Goal: Task Accomplishment & Management: Use online tool/utility

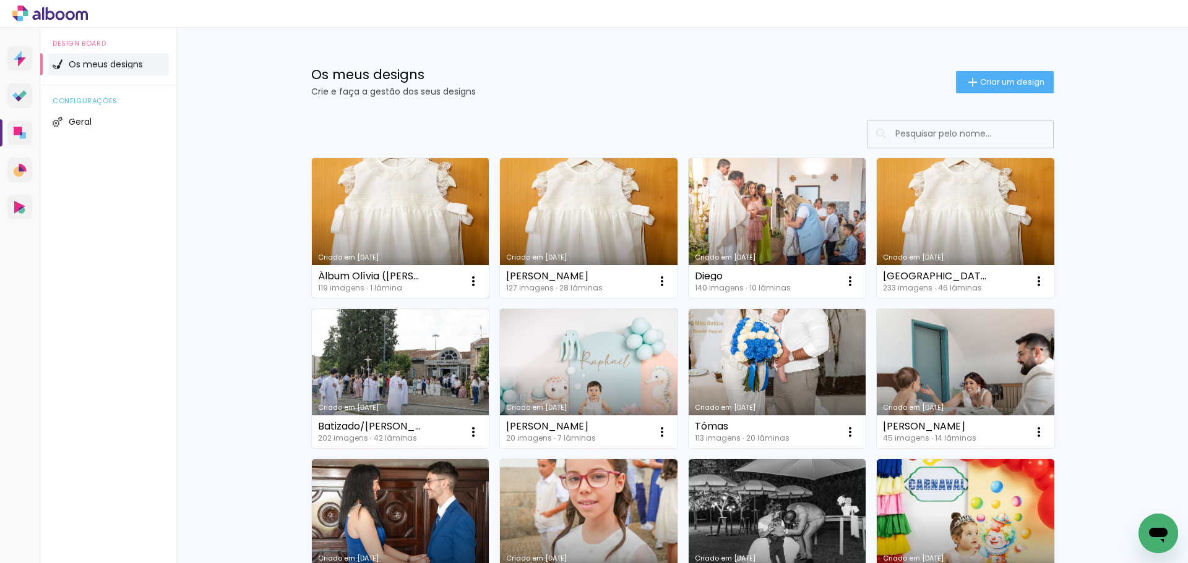
click at [374, 211] on link "Criado em [DATE]" at bounding box center [401, 228] width 178 height 140
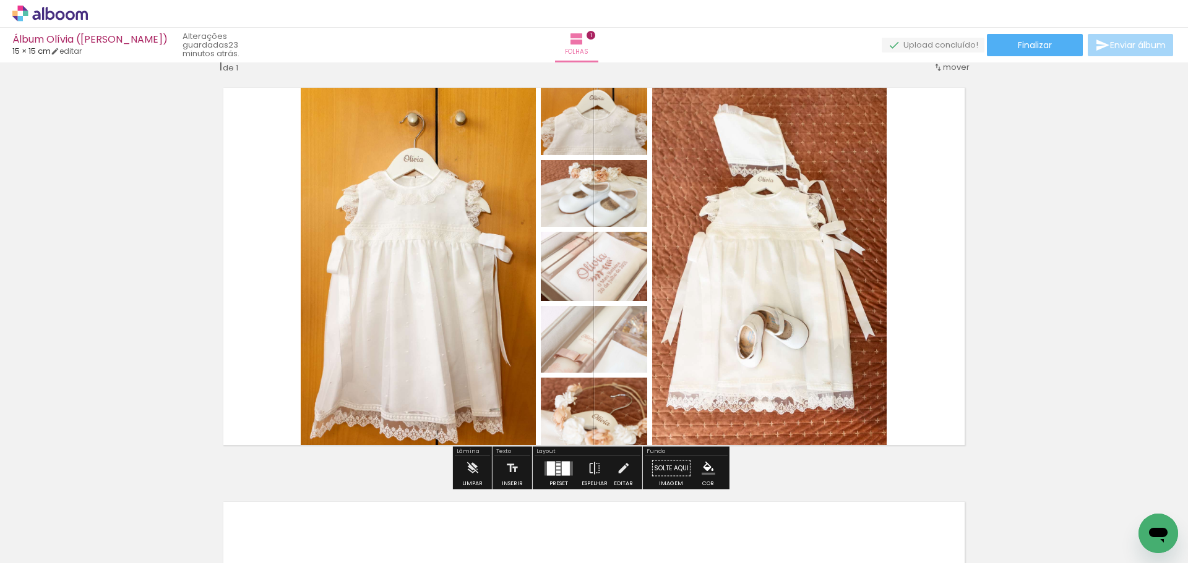
scroll to position [62, 0]
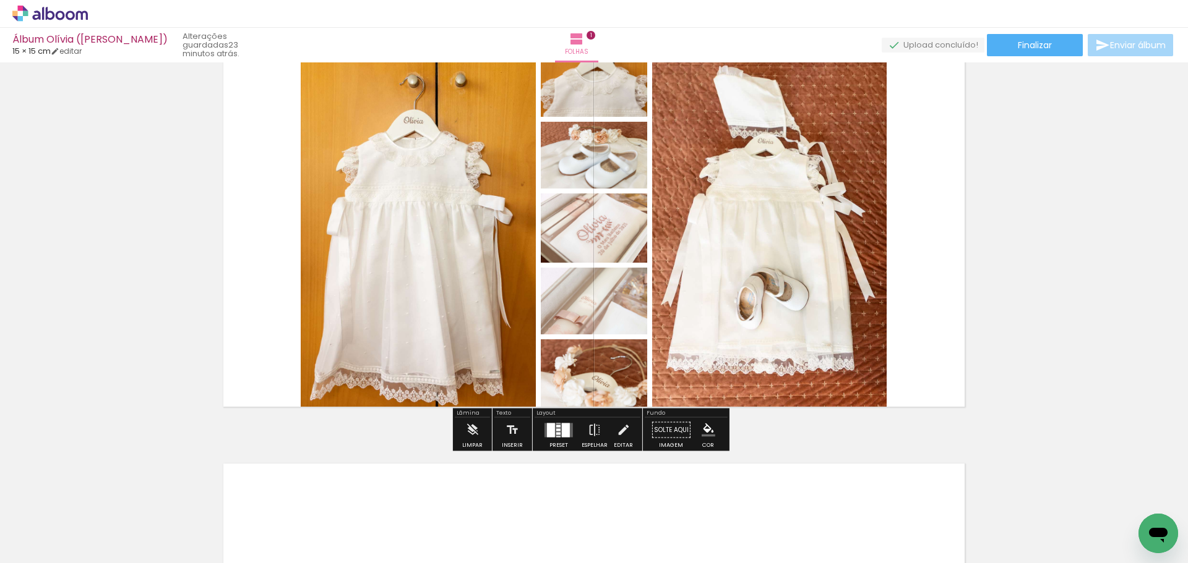
drag, startPoint x: 550, startPoint y: 426, endPoint x: 700, endPoint y: 400, distance: 151.8
click at [550, 425] on div at bounding box center [551, 430] width 8 height 14
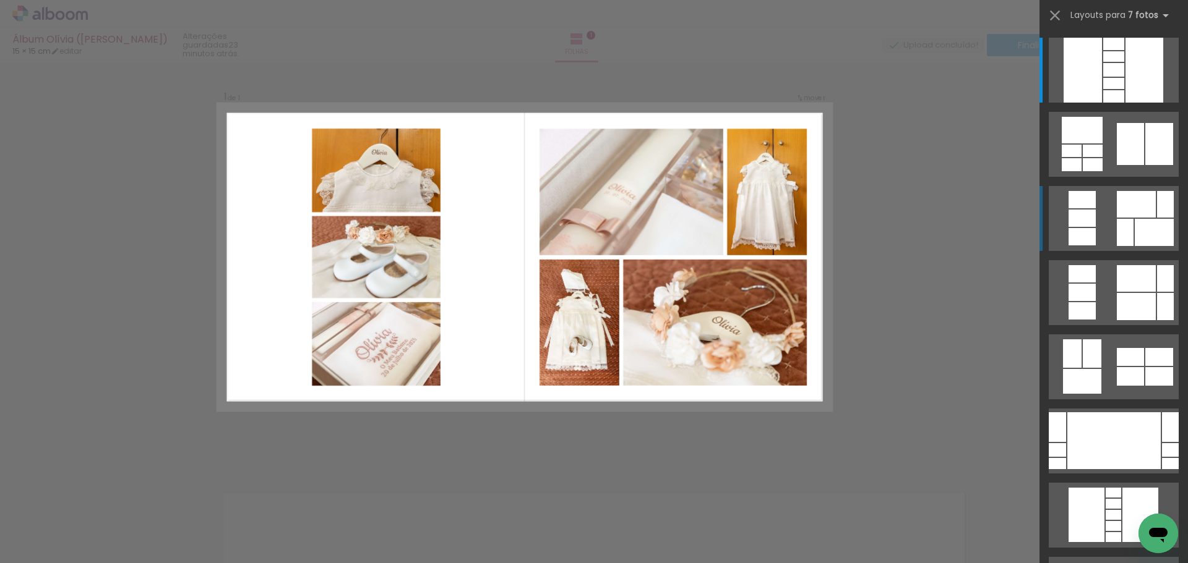
scroll to position [15, 0]
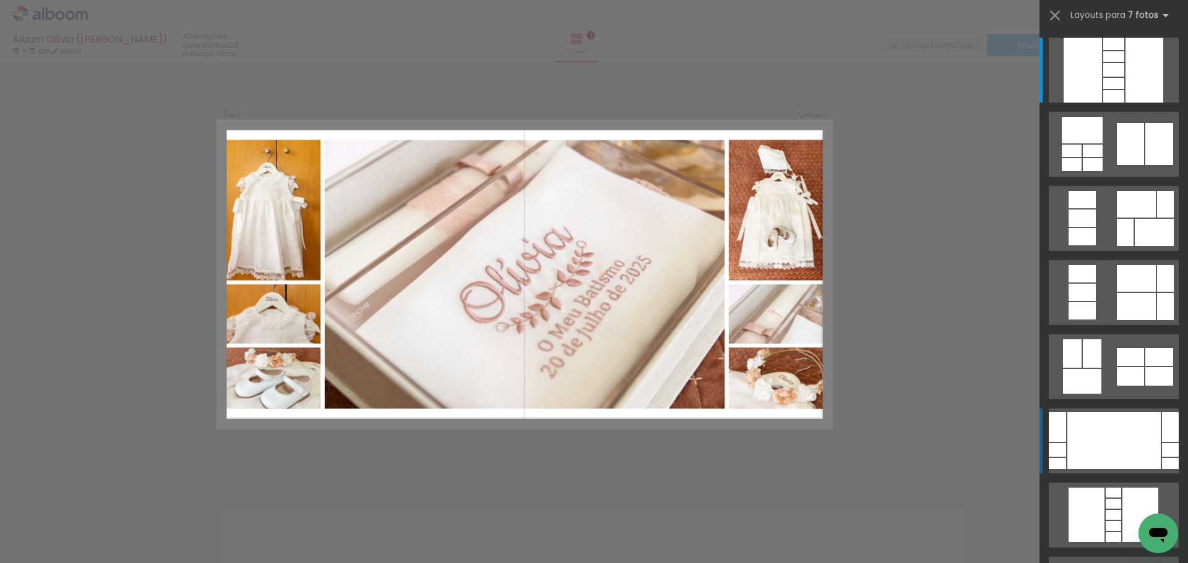
click at [1116, 427] on div at bounding box center [1113, 441] width 93 height 57
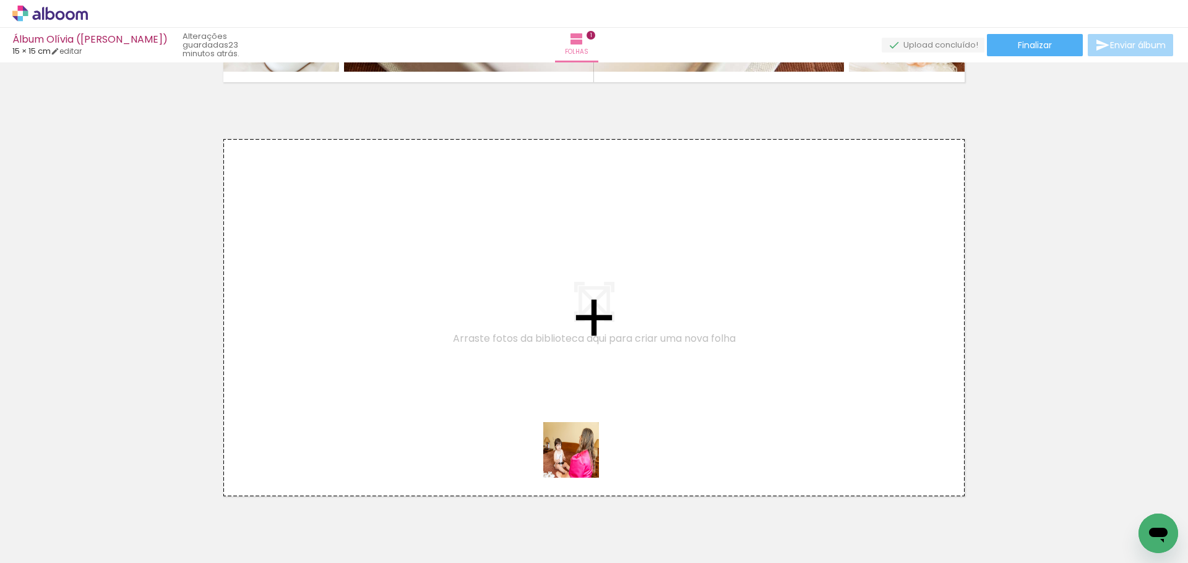
drag, startPoint x: 580, startPoint y: 460, endPoint x: 505, endPoint y: 337, distance: 143.5
click at [505, 337] on quentale-workspace at bounding box center [594, 281] width 1188 height 563
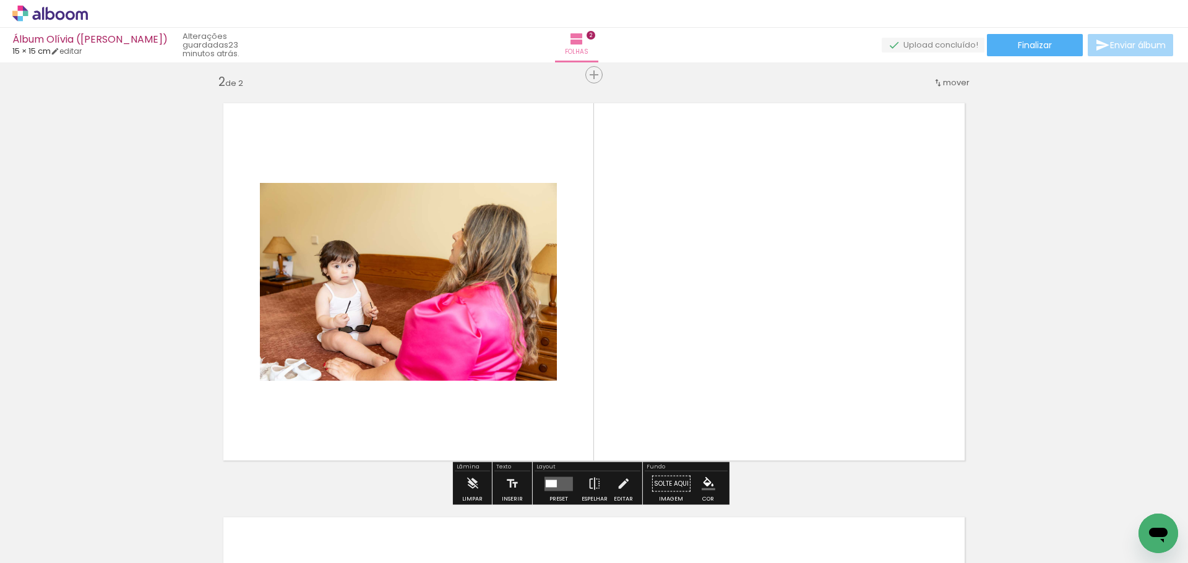
scroll to position [430, 0]
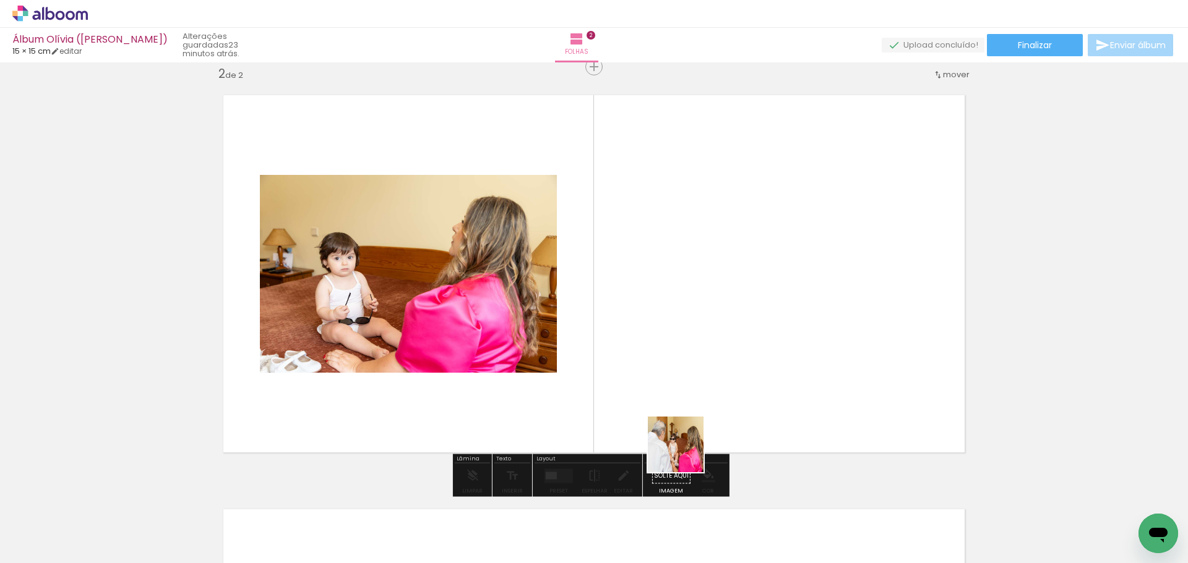
drag, startPoint x: 686, startPoint y: 518, endPoint x: 736, endPoint y: 420, distance: 110.4
click at [684, 305] on quentale-workspace at bounding box center [594, 281] width 1188 height 563
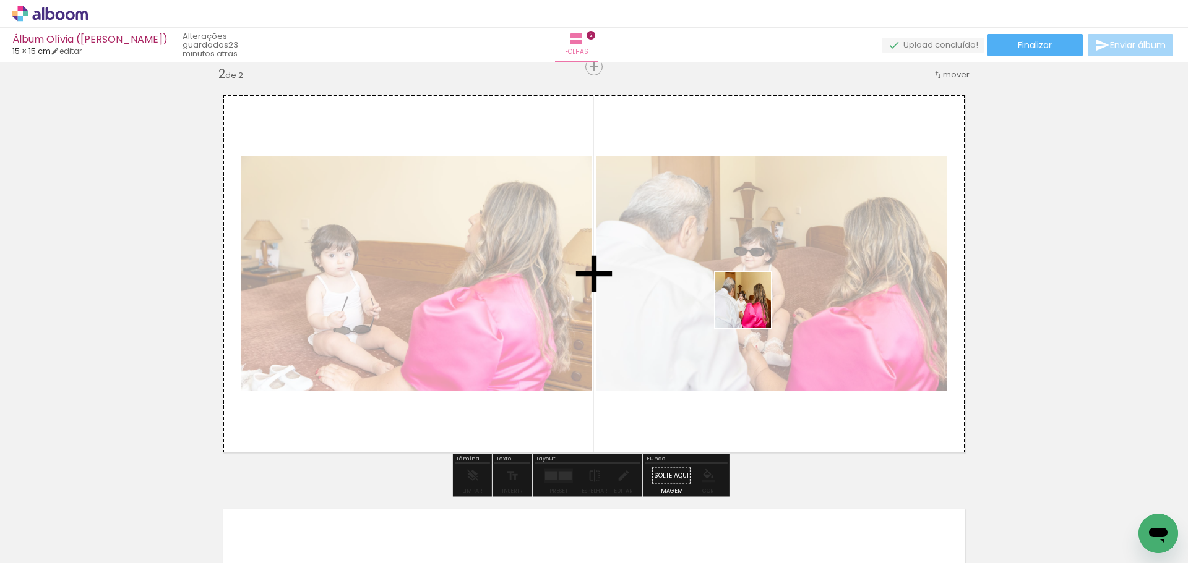
drag, startPoint x: 760, startPoint y: 533, endPoint x: 772, endPoint y: 350, distance: 183.5
click at [751, 301] on quentale-workspace at bounding box center [594, 281] width 1188 height 563
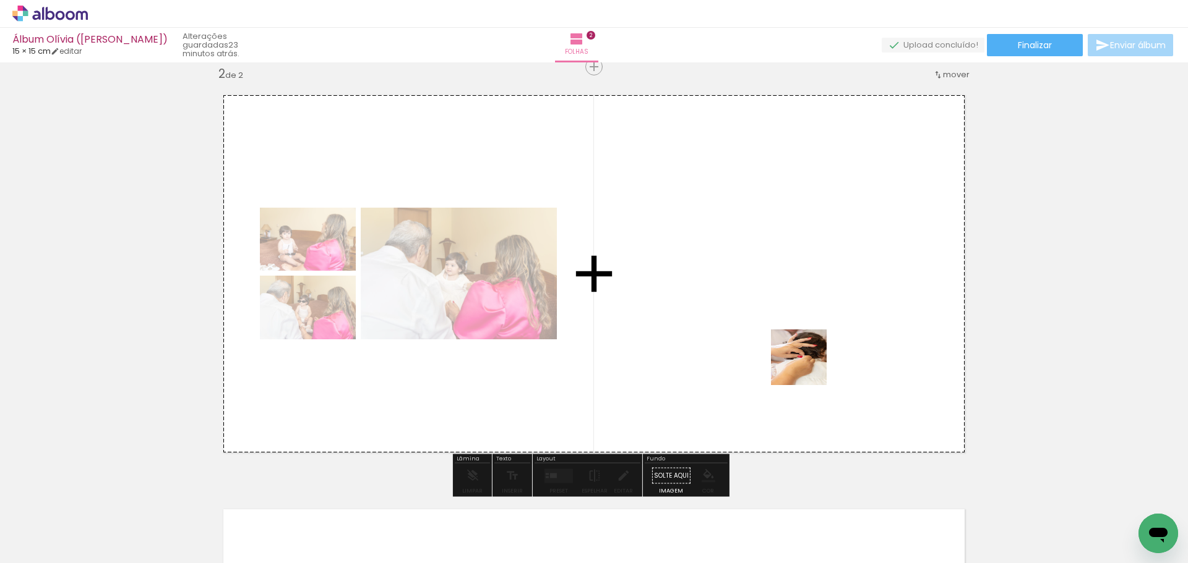
drag, startPoint x: 808, startPoint y: 367, endPoint x: 801, endPoint y: 299, distance: 68.4
click at [801, 299] on quentale-workspace at bounding box center [594, 281] width 1188 height 563
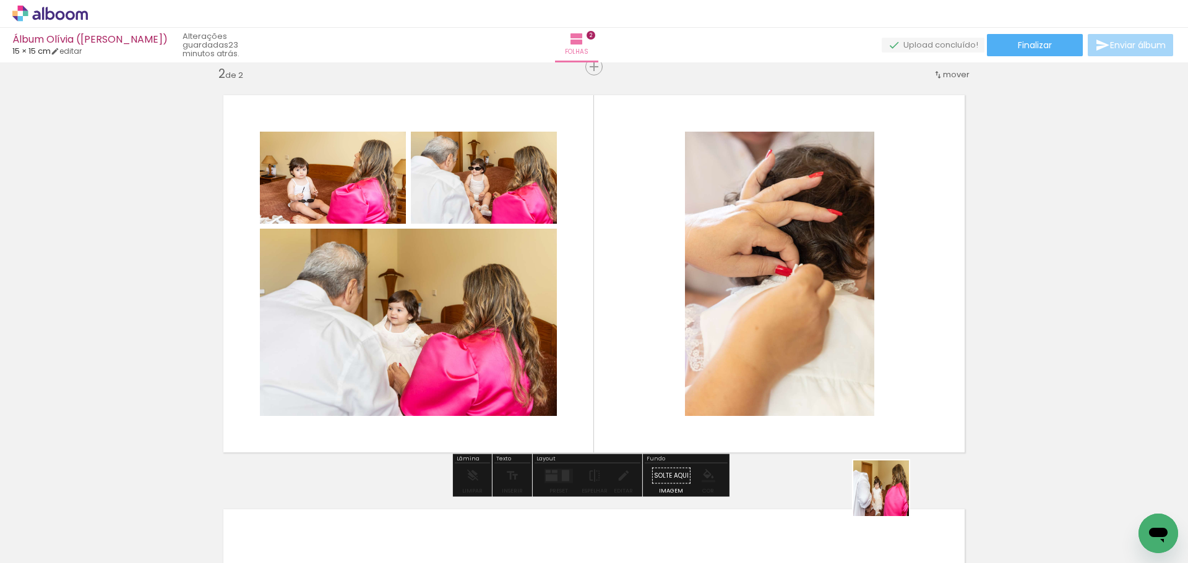
drag, startPoint x: 890, startPoint y: 498, endPoint x: 880, endPoint y: 424, distance: 74.4
click at [826, 361] on quentale-workspace at bounding box center [594, 281] width 1188 height 563
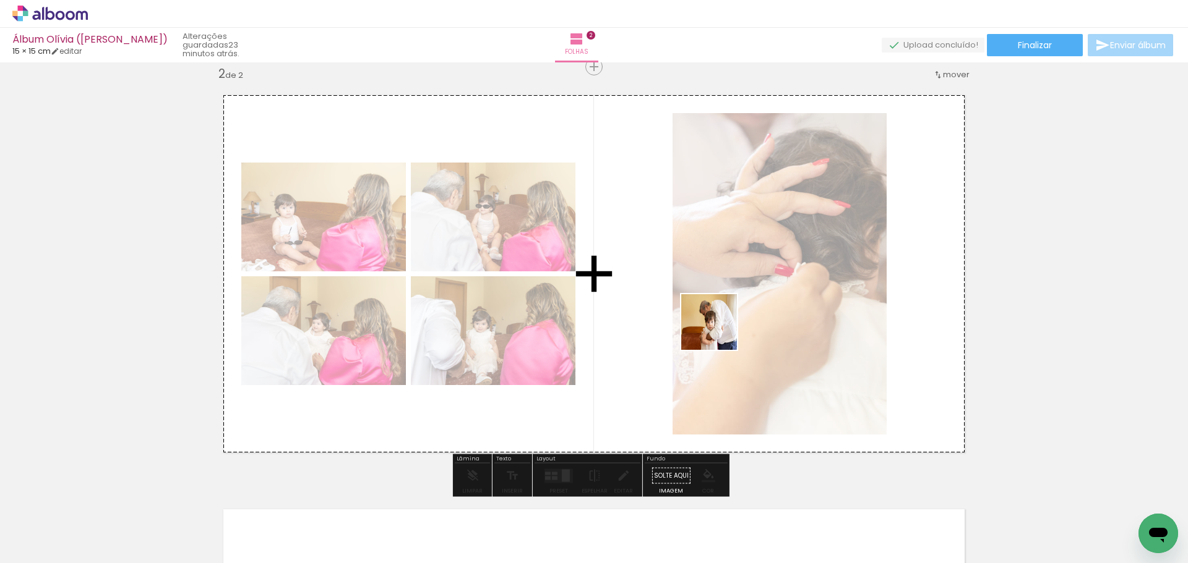
drag, startPoint x: 967, startPoint y: 521, endPoint x: 698, endPoint y: 324, distance: 333.6
click at [714, 328] on quentale-workspace at bounding box center [594, 281] width 1188 height 563
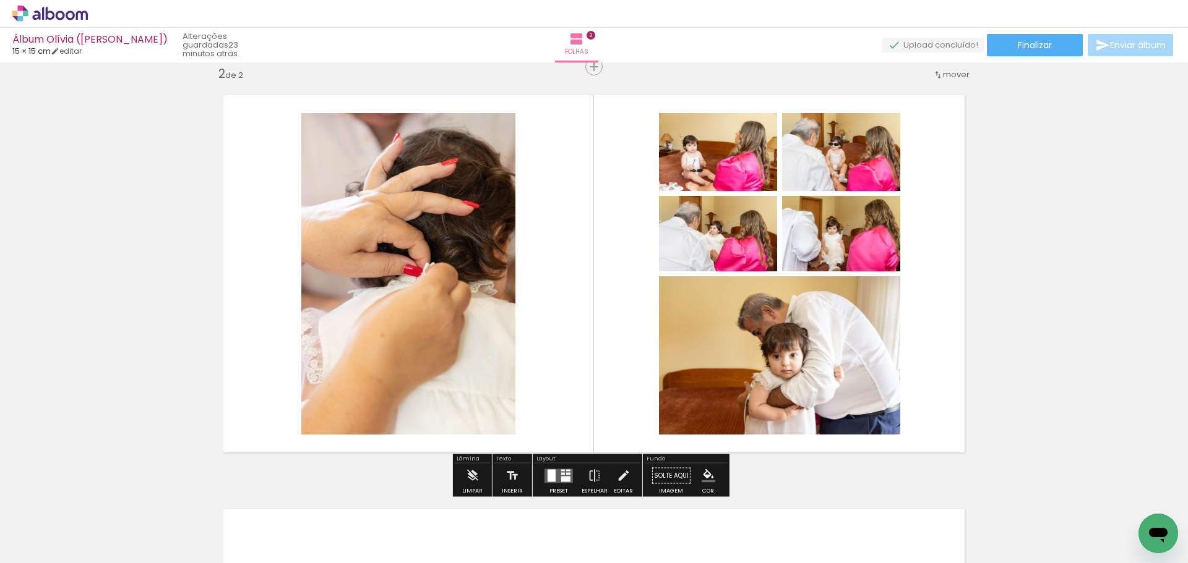
click at [561, 474] on div at bounding box center [563, 474] width 4 height 2
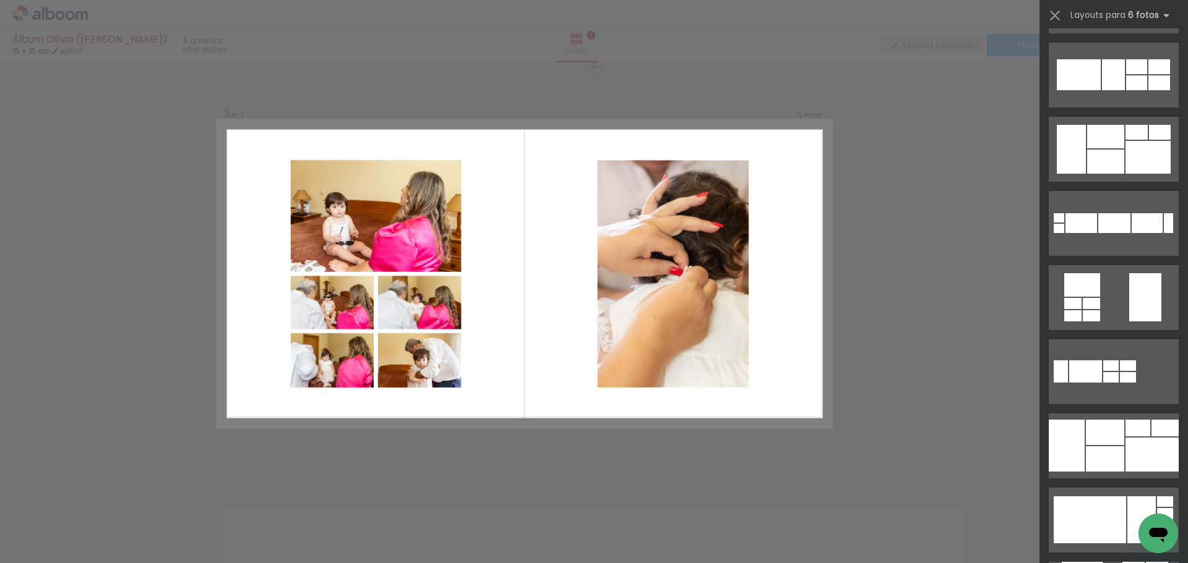
scroll to position [309, 0]
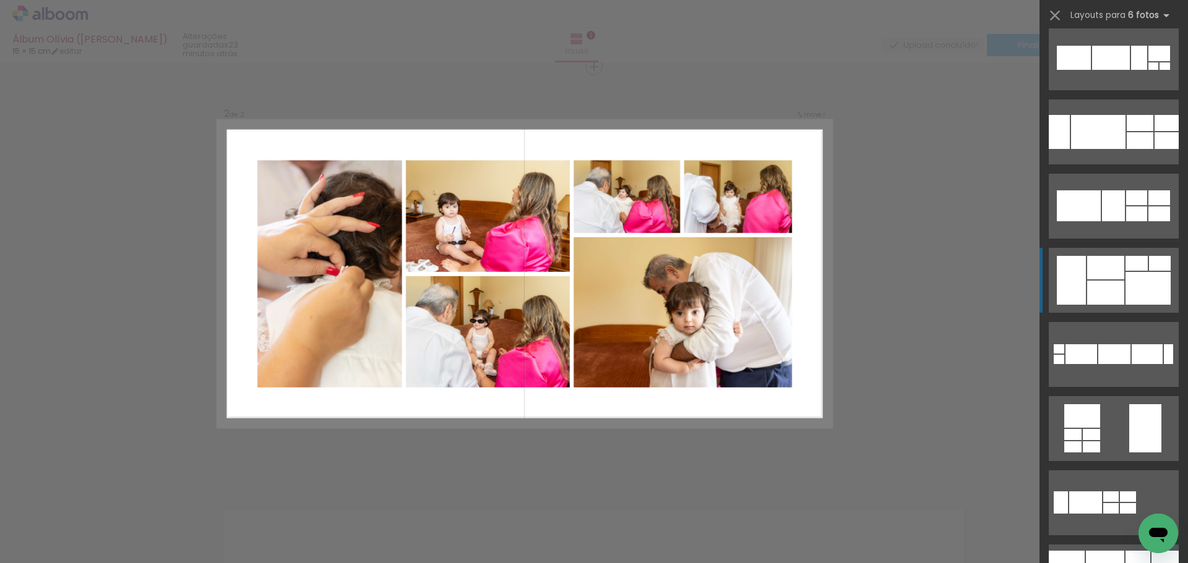
click at [1129, 287] on div at bounding box center [1147, 288] width 45 height 33
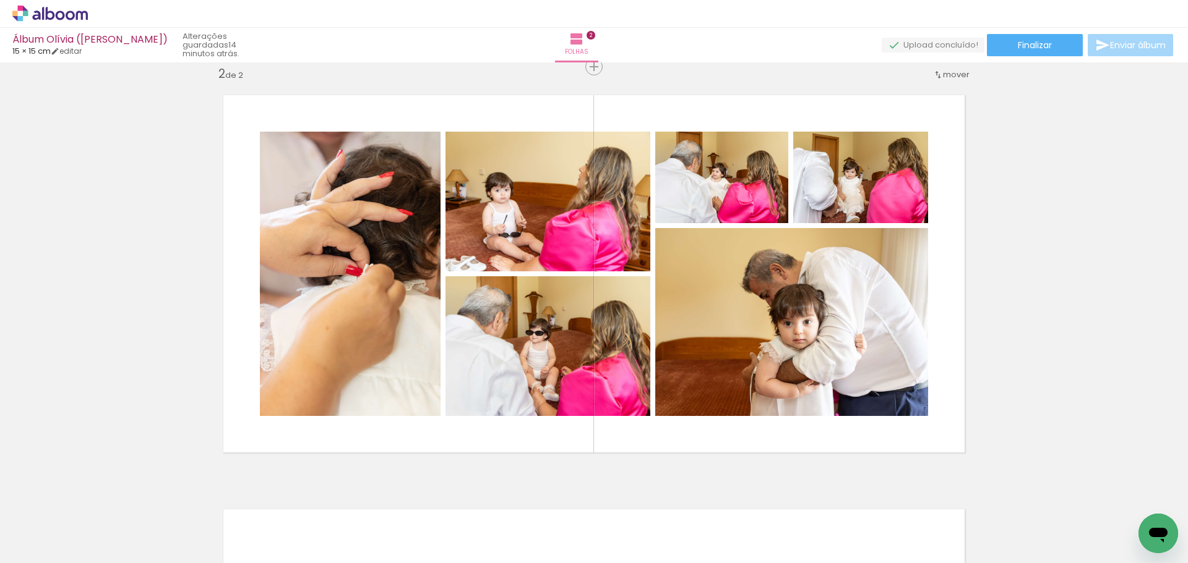
click at [1014, 401] on div "Inserir folha 1 de 2 Inserir folha 2 de 2" at bounding box center [594, 258] width 1188 height 1244
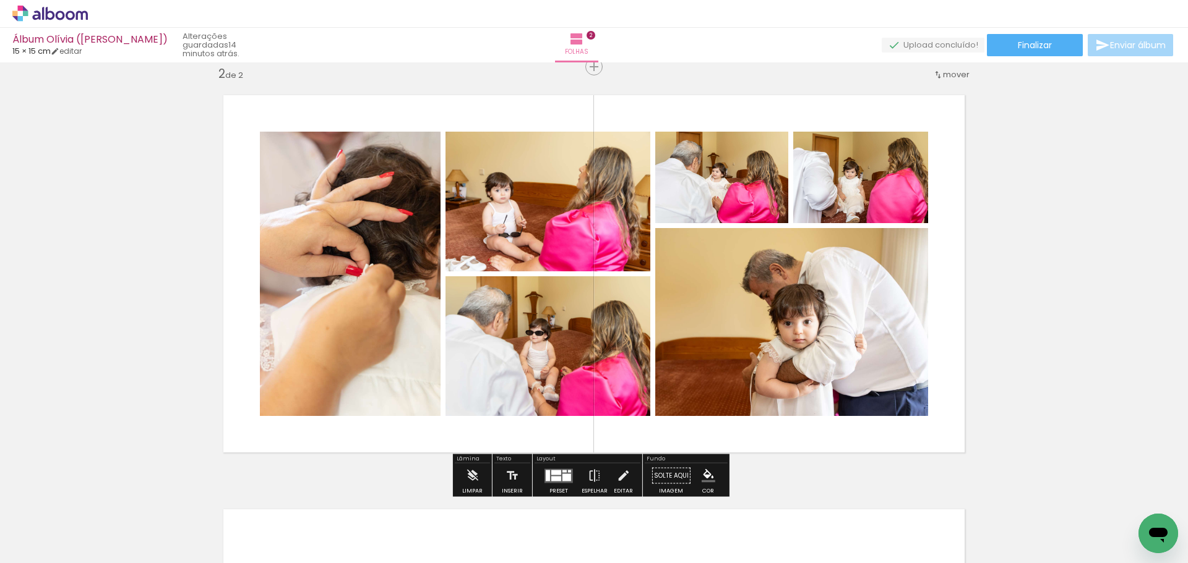
click at [554, 474] on div at bounding box center [556, 472] width 10 height 5
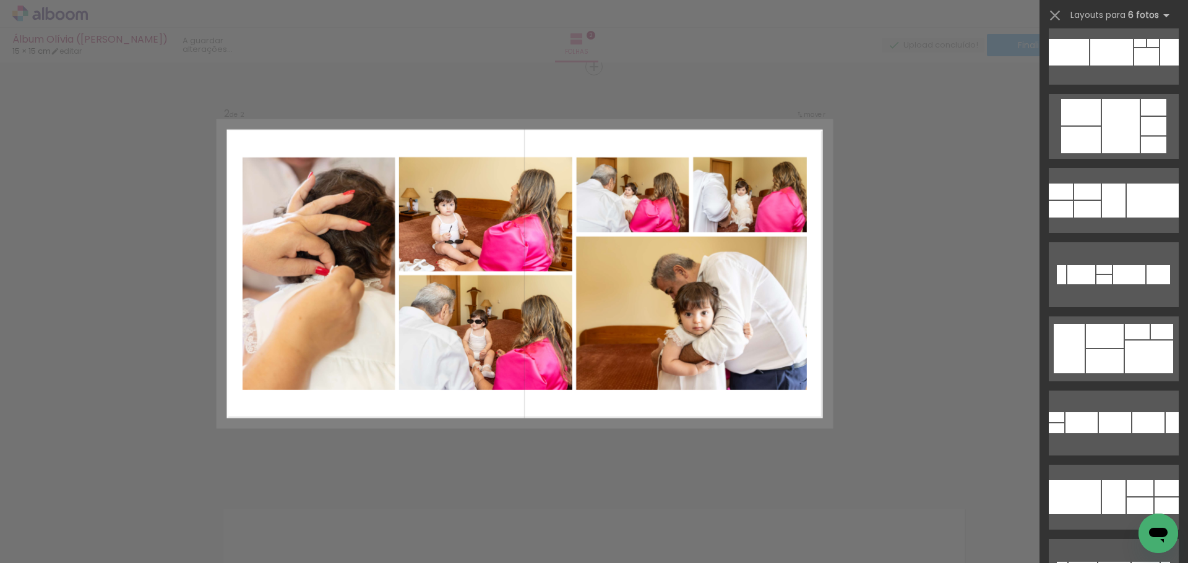
scroll to position [1695, 0]
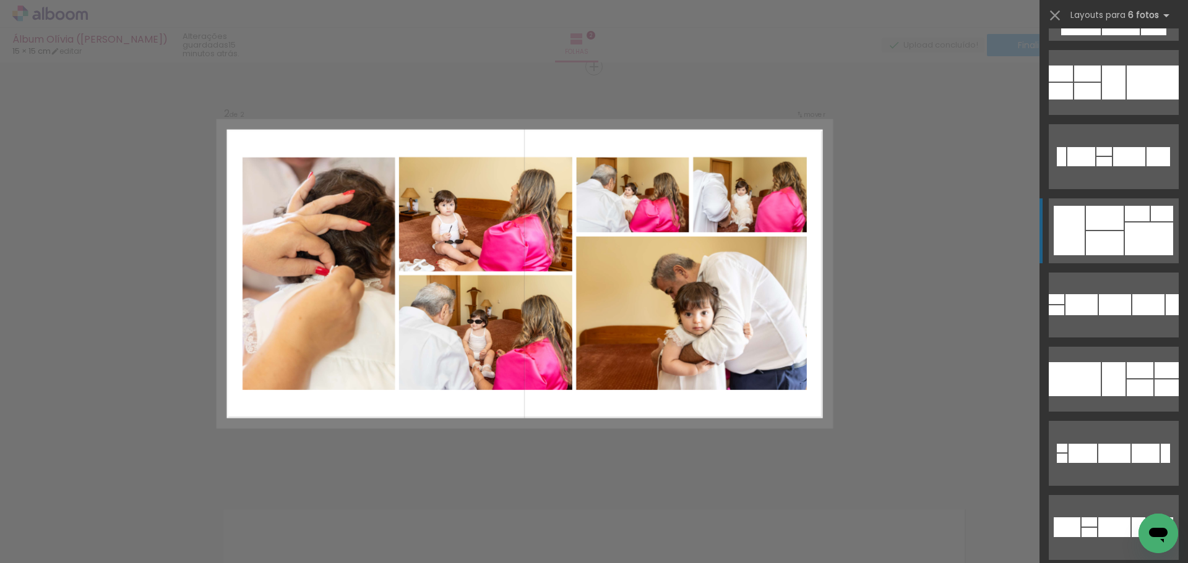
click at [1124, 226] on div at bounding box center [1148, 239] width 48 height 33
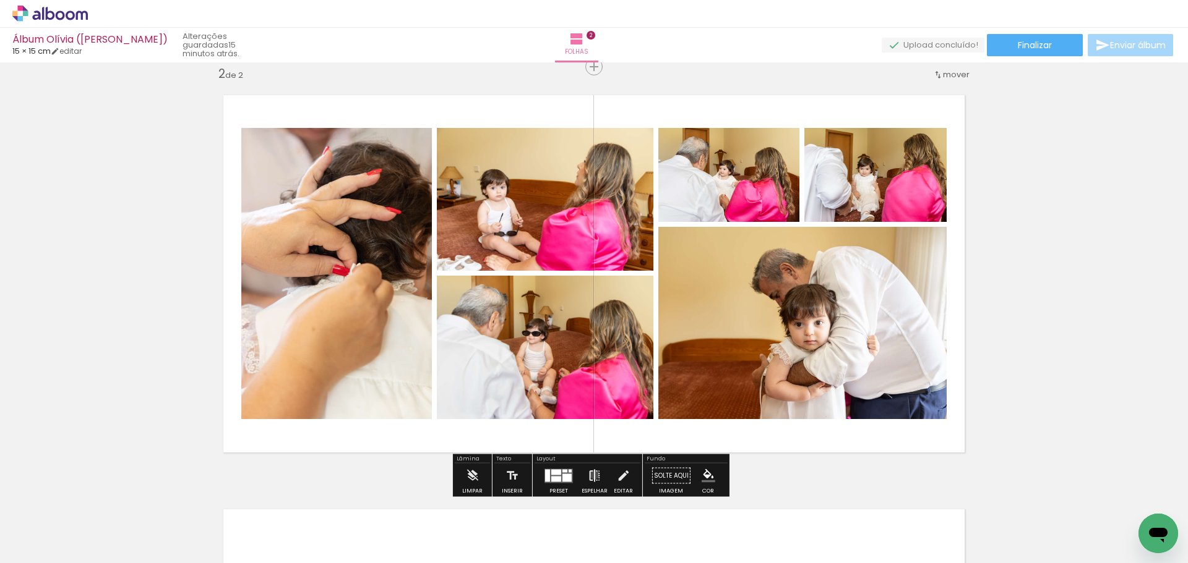
click at [591, 475] on iron-icon at bounding box center [595, 476] width 14 height 25
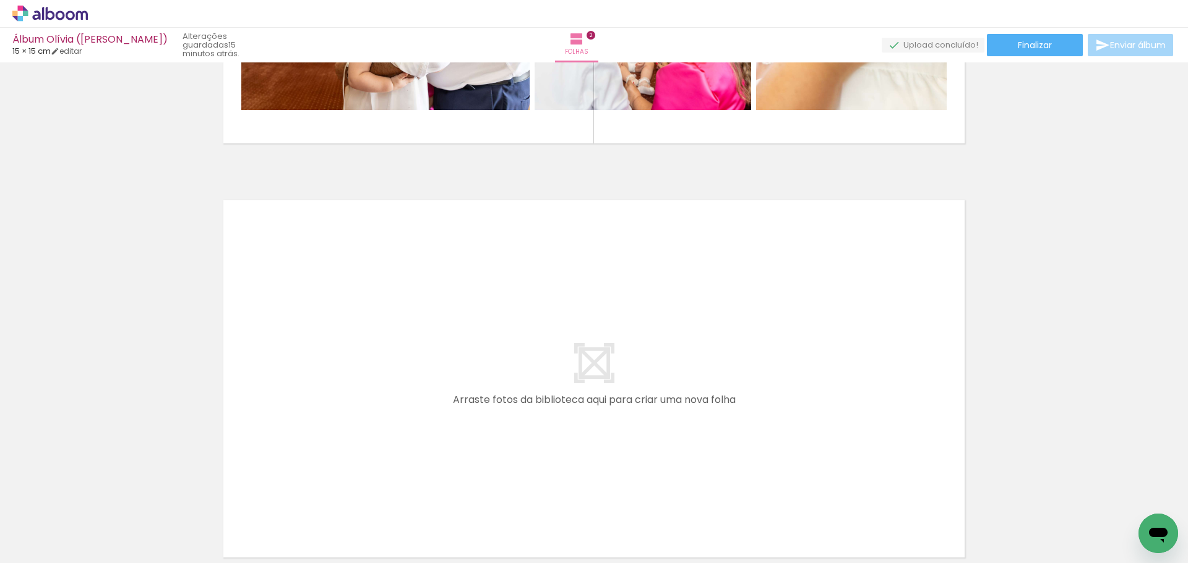
scroll to position [0, 768]
drag, startPoint x: 267, startPoint y: 523, endPoint x: 323, endPoint y: 499, distance: 61.2
click at [306, 414] on quentale-workspace at bounding box center [594, 281] width 1188 height 563
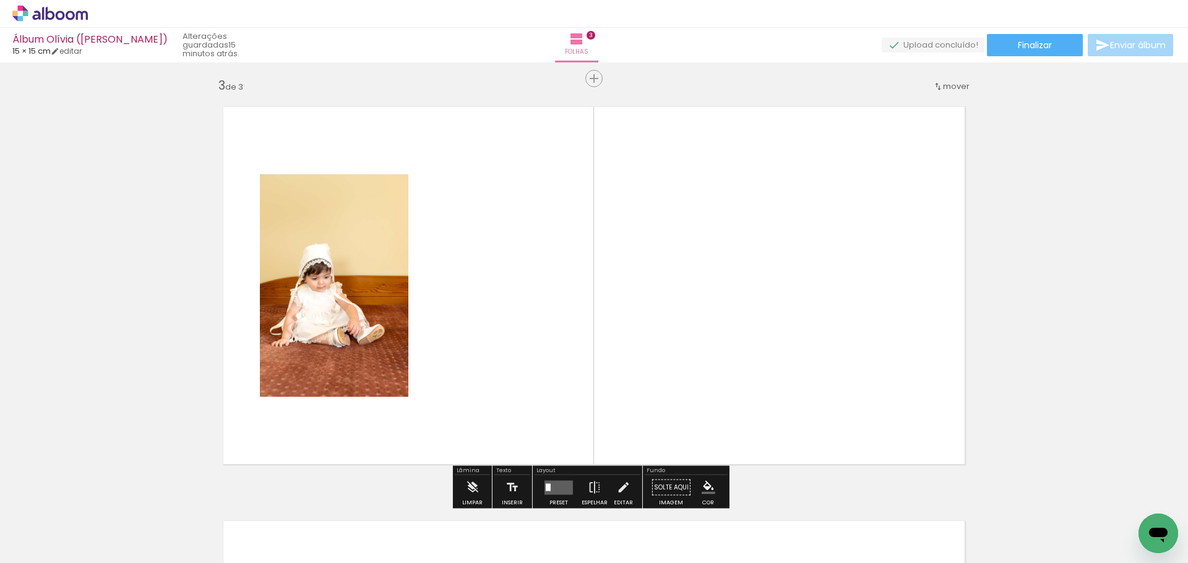
scroll to position [845, 0]
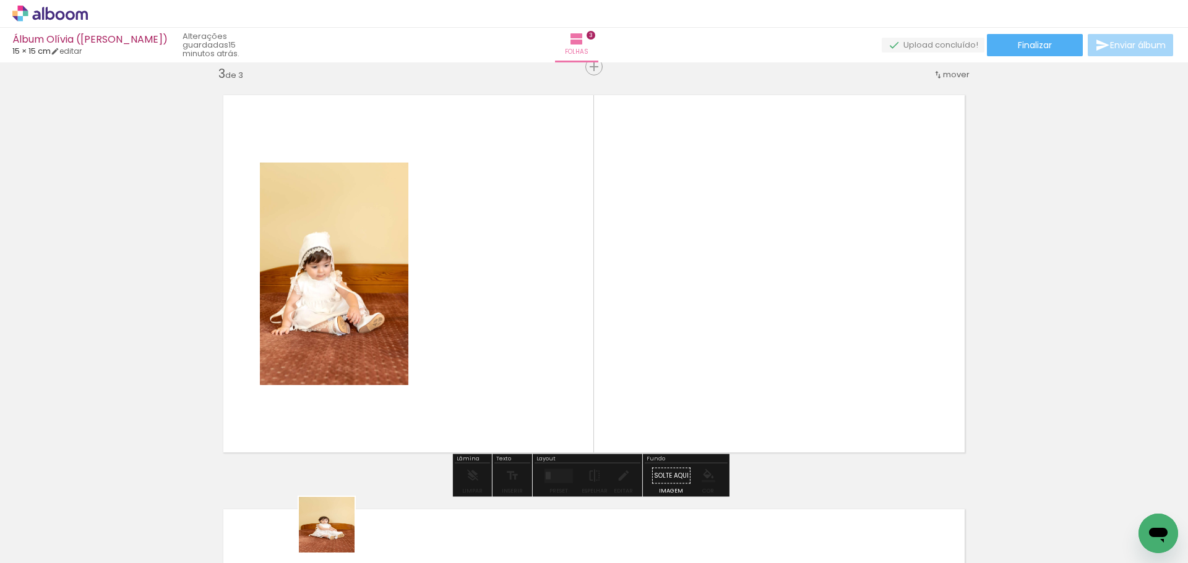
drag, startPoint x: 336, startPoint y: 534, endPoint x: 397, endPoint y: 442, distance: 111.2
click at [405, 380] on quentale-workspace at bounding box center [594, 281] width 1188 height 563
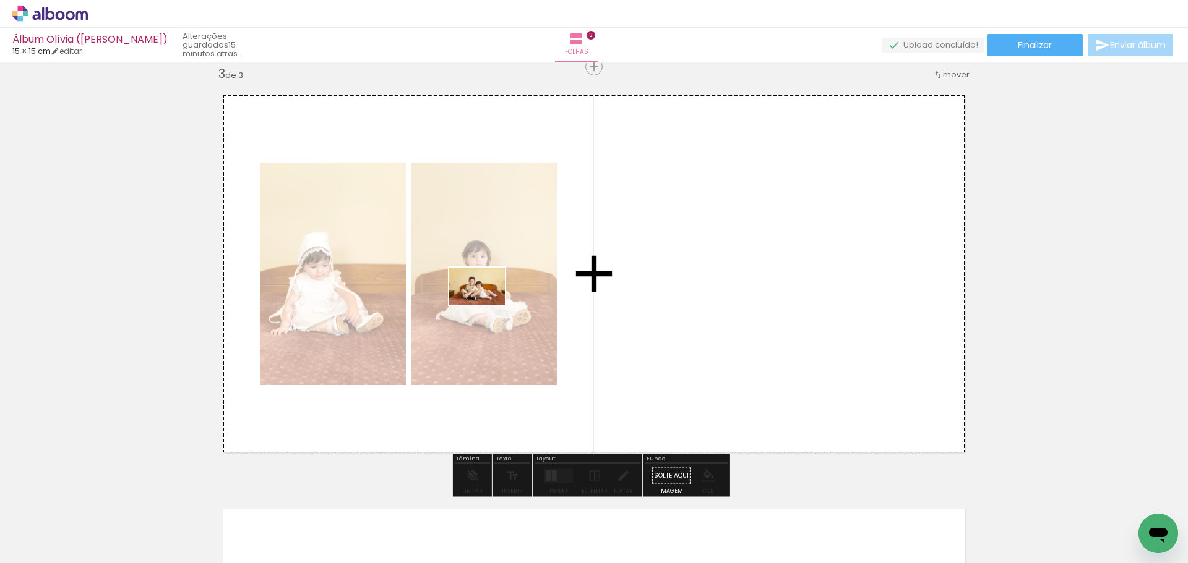
drag, startPoint x: 405, startPoint y: 537, endPoint x: 490, endPoint y: 299, distance: 253.0
click at [490, 299] on quentale-workspace at bounding box center [594, 281] width 1188 height 563
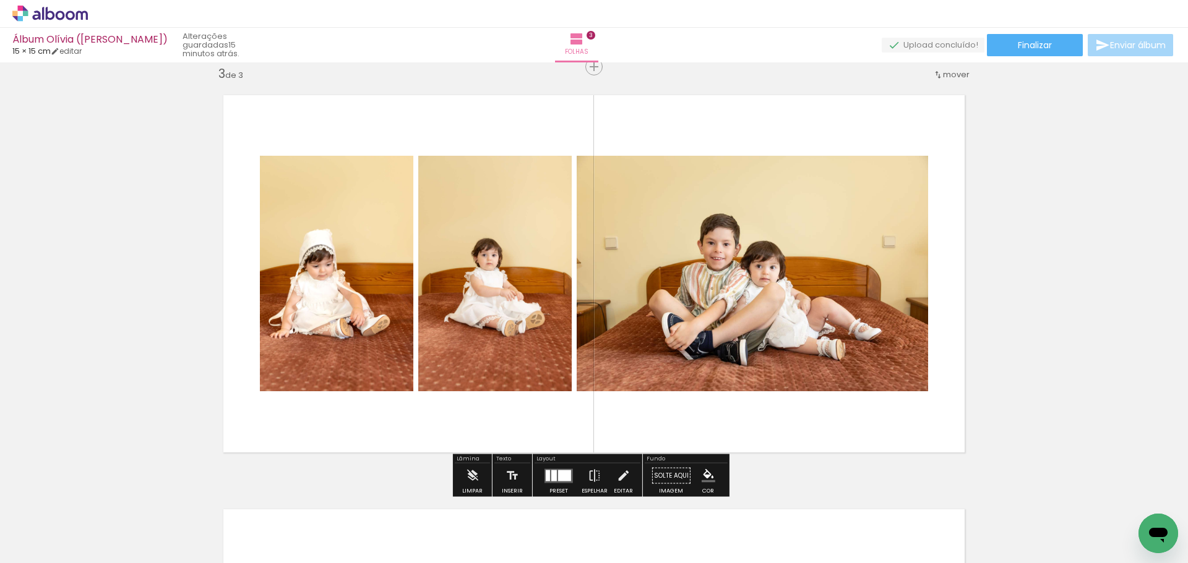
click at [563, 469] on quentale-layouter at bounding box center [558, 476] width 28 height 14
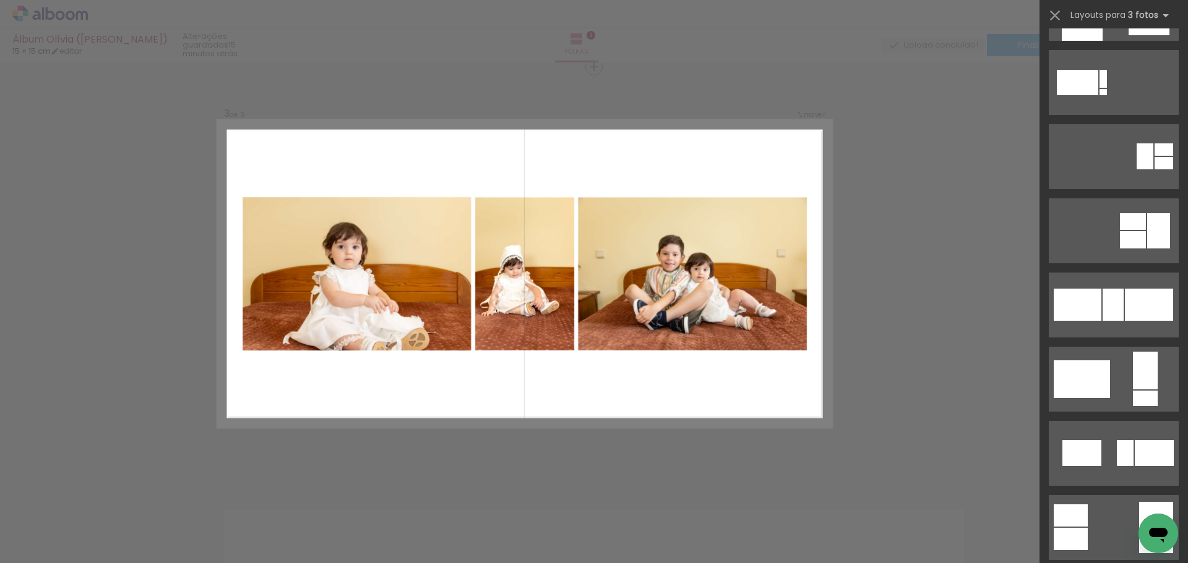
scroll to position [4206, 0]
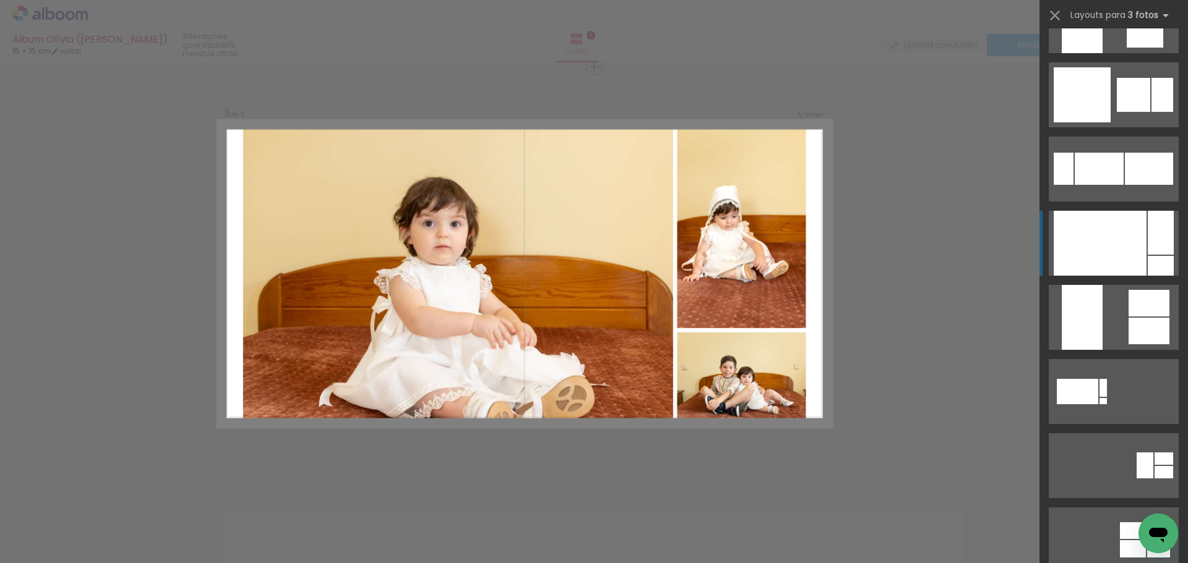
click at [1113, 253] on div at bounding box center [1099, 243] width 93 height 65
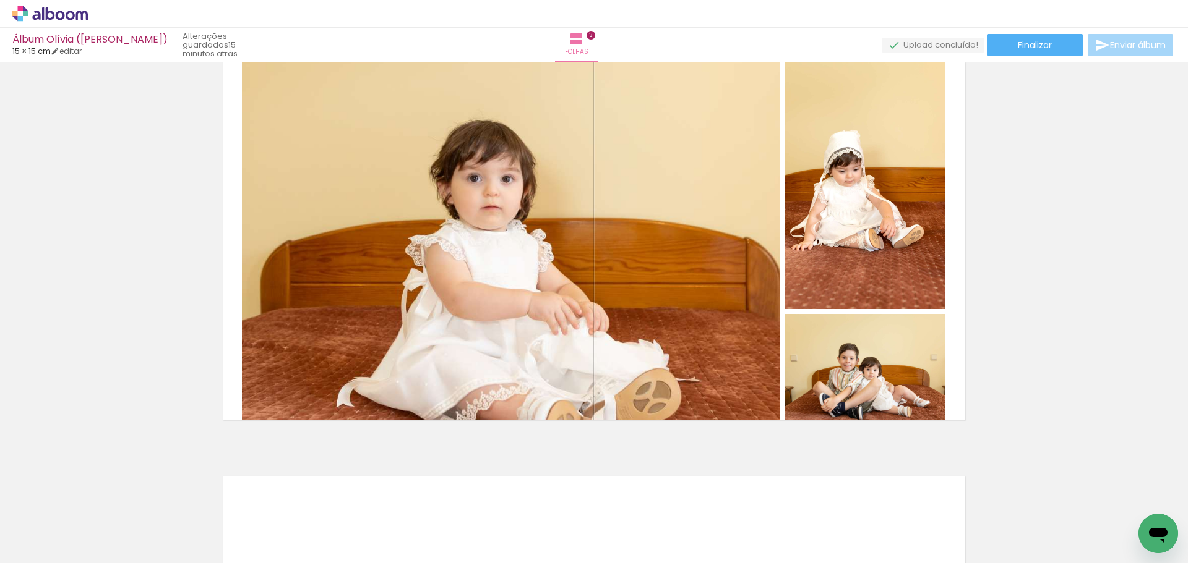
scroll to position [907, 0]
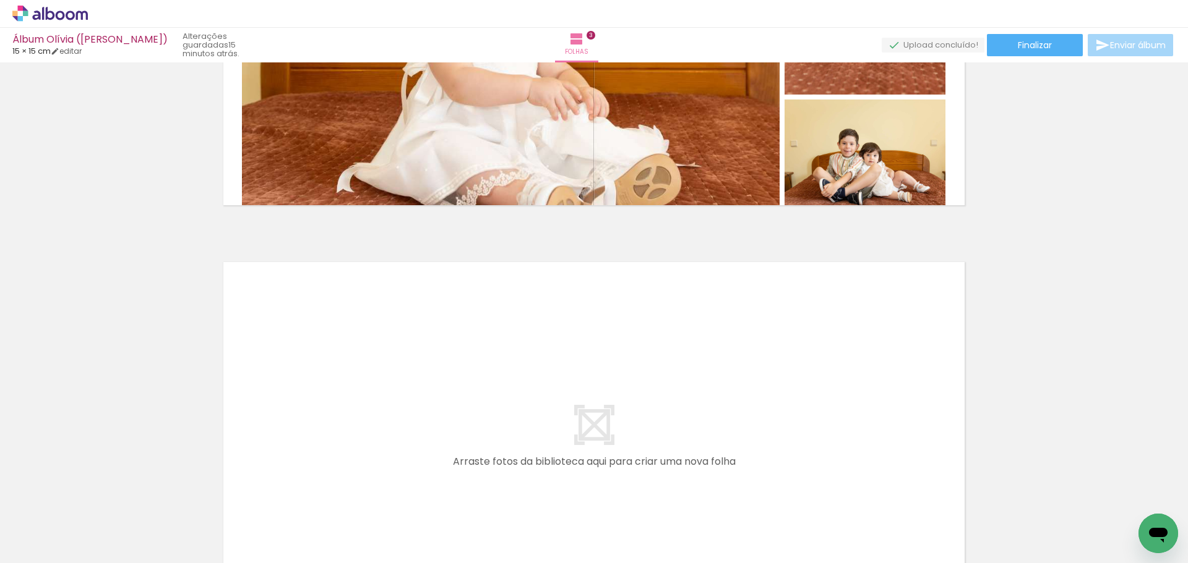
drag, startPoint x: 469, startPoint y: 538, endPoint x: 540, endPoint y: 528, distance: 71.9
click at [451, 414] on quentale-workspace at bounding box center [594, 281] width 1188 height 563
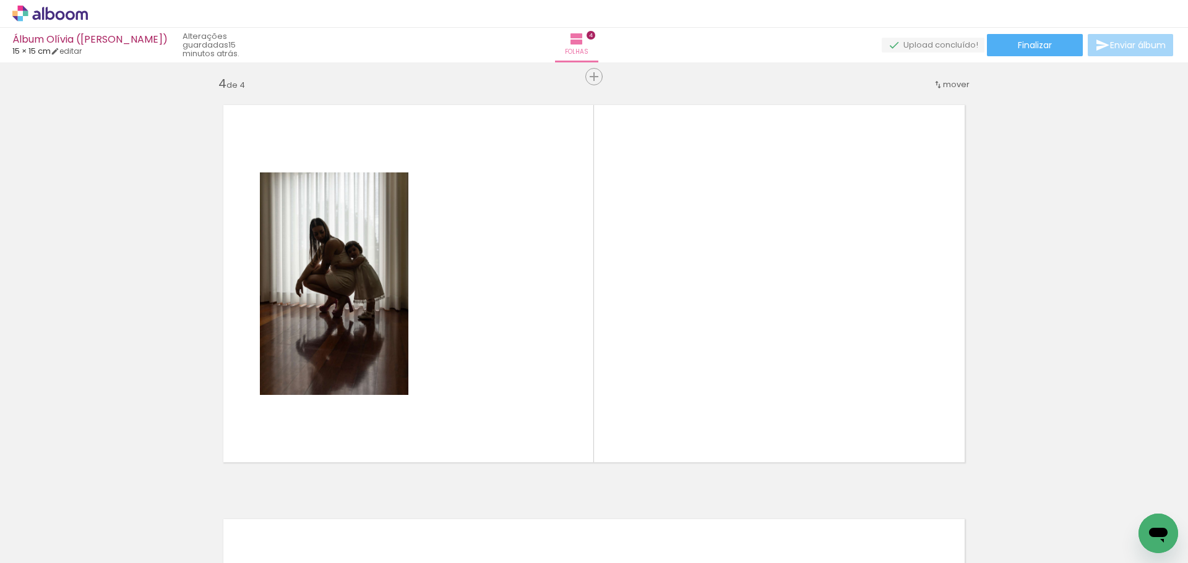
scroll to position [1259, 0]
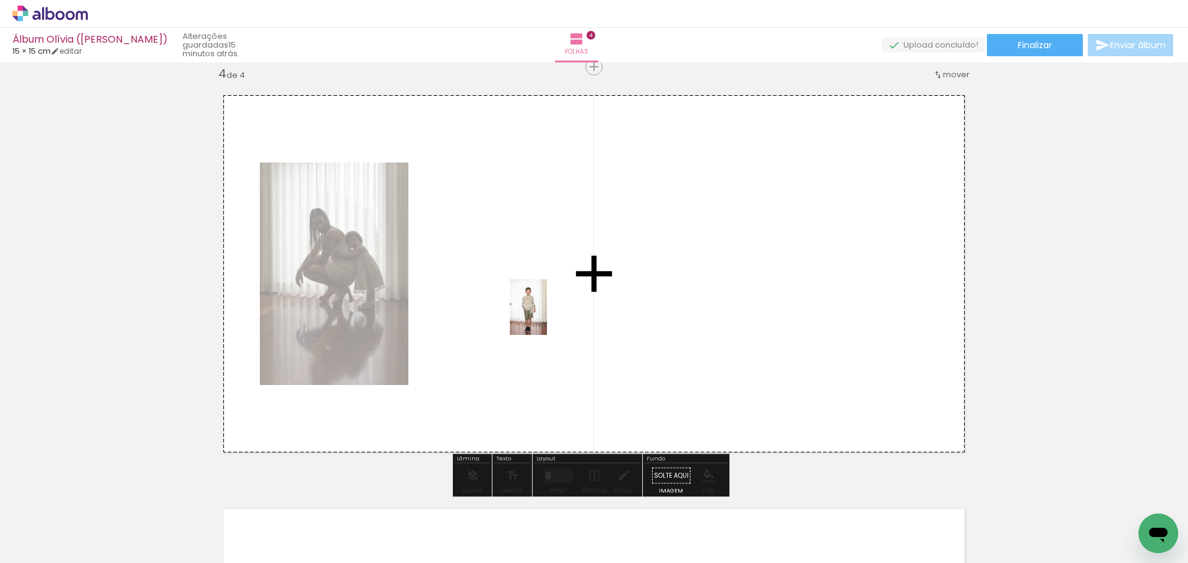
drag, startPoint x: 547, startPoint y: 533, endPoint x: 576, endPoint y: 409, distance: 127.8
click at [547, 315] on quentale-workspace at bounding box center [594, 281] width 1188 height 563
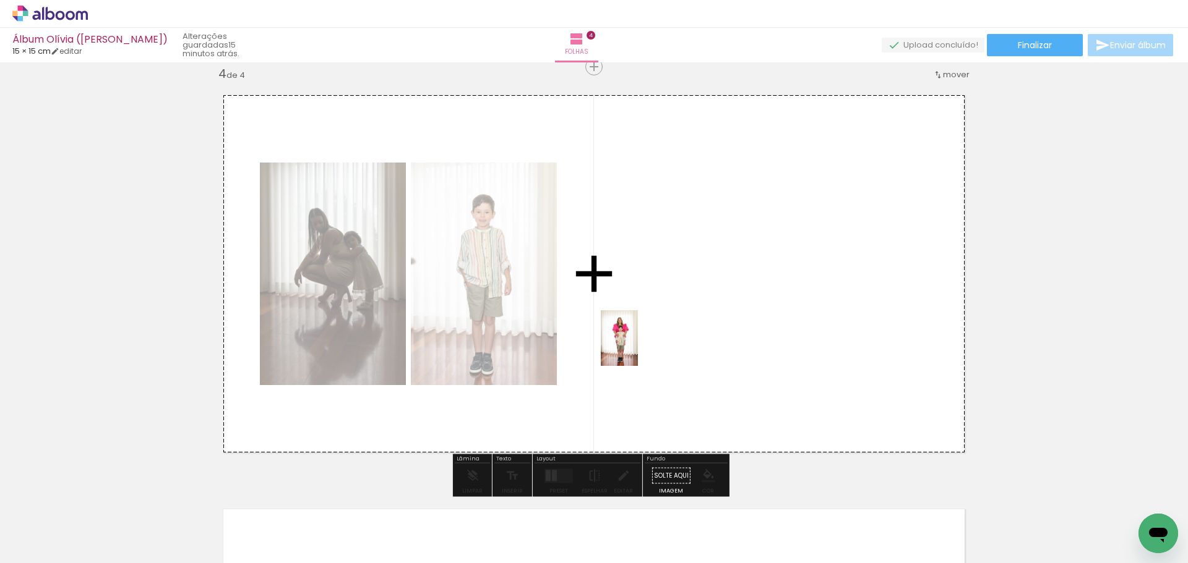
drag, startPoint x: 618, startPoint y: 531, endPoint x: 650, endPoint y: 298, distance: 235.4
click at [649, 300] on quentale-workspace at bounding box center [594, 281] width 1188 height 563
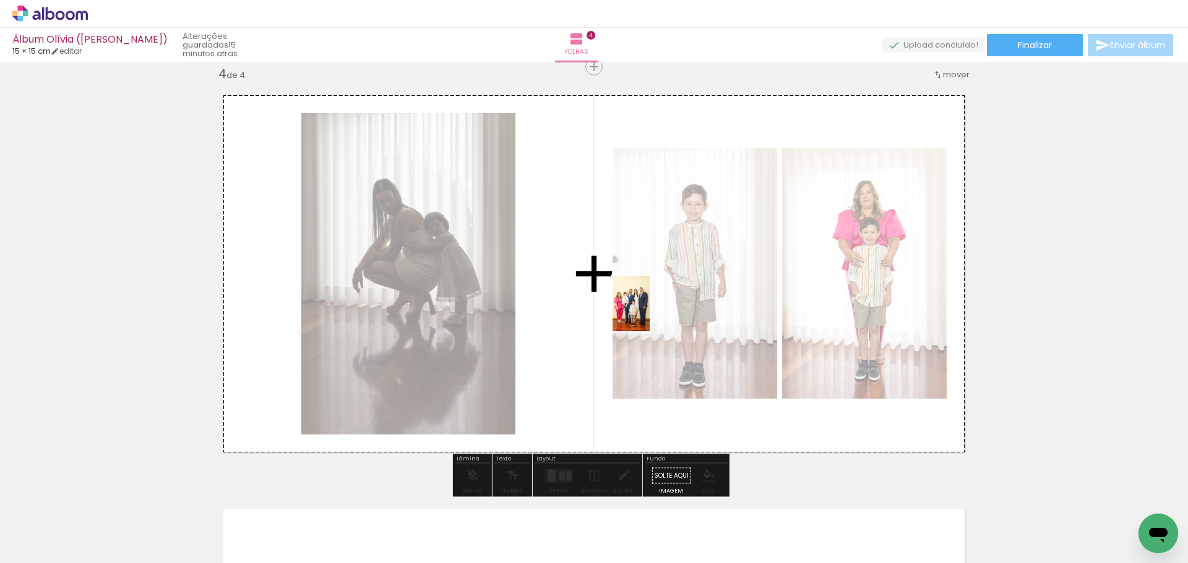
drag, startPoint x: 755, startPoint y: 541, endPoint x: 687, endPoint y: 333, distance: 219.3
click at [645, 302] on quentale-workspace at bounding box center [594, 281] width 1188 height 563
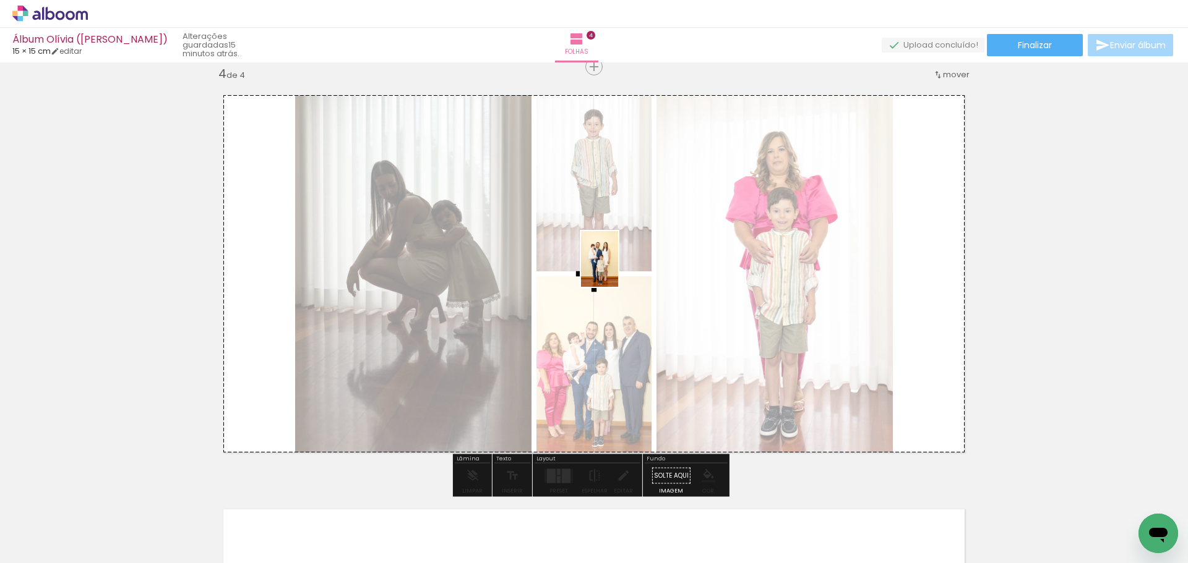
drag, startPoint x: 678, startPoint y: 534, endPoint x: 620, endPoint y: 258, distance: 281.9
click at [615, 236] on quentale-workspace at bounding box center [594, 281] width 1188 height 563
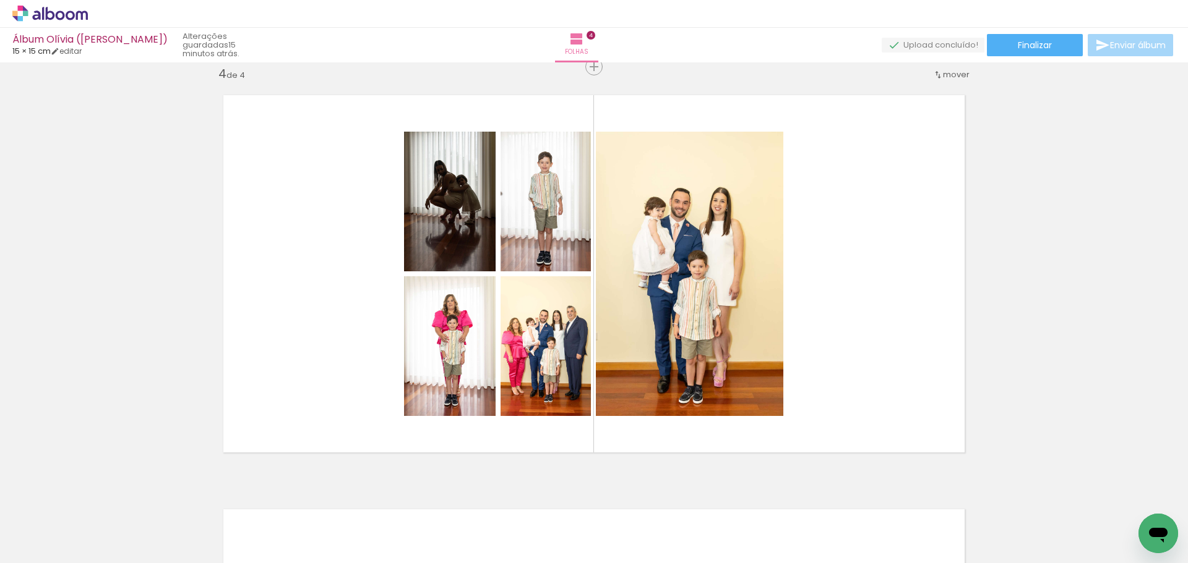
scroll to position [0, 1169]
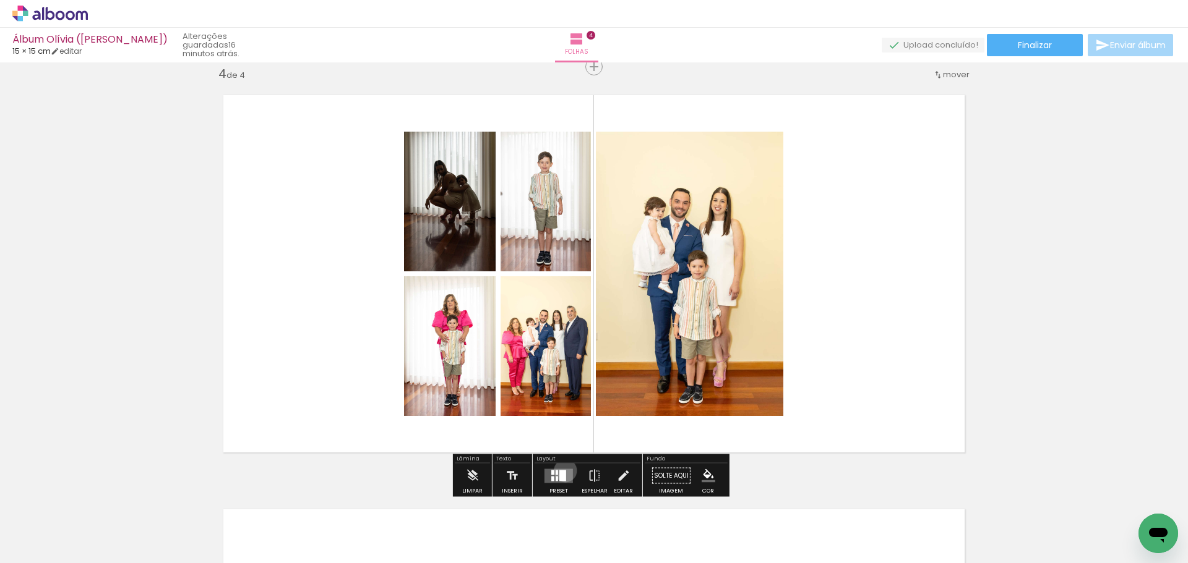
click at [562, 471] on div at bounding box center [562, 475] width 7 height 11
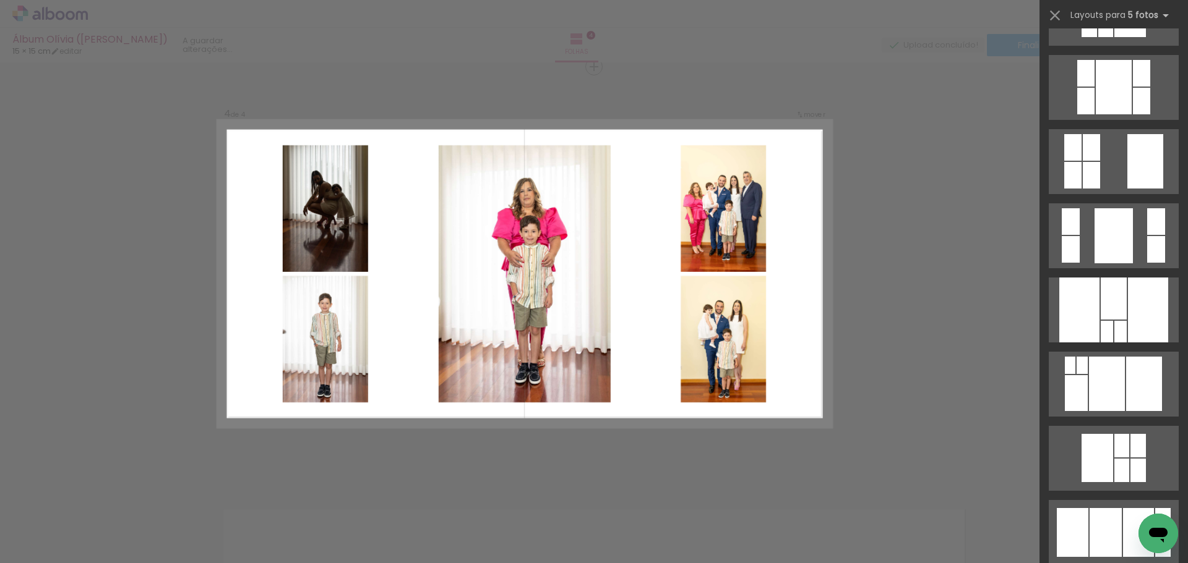
scroll to position [804, 0]
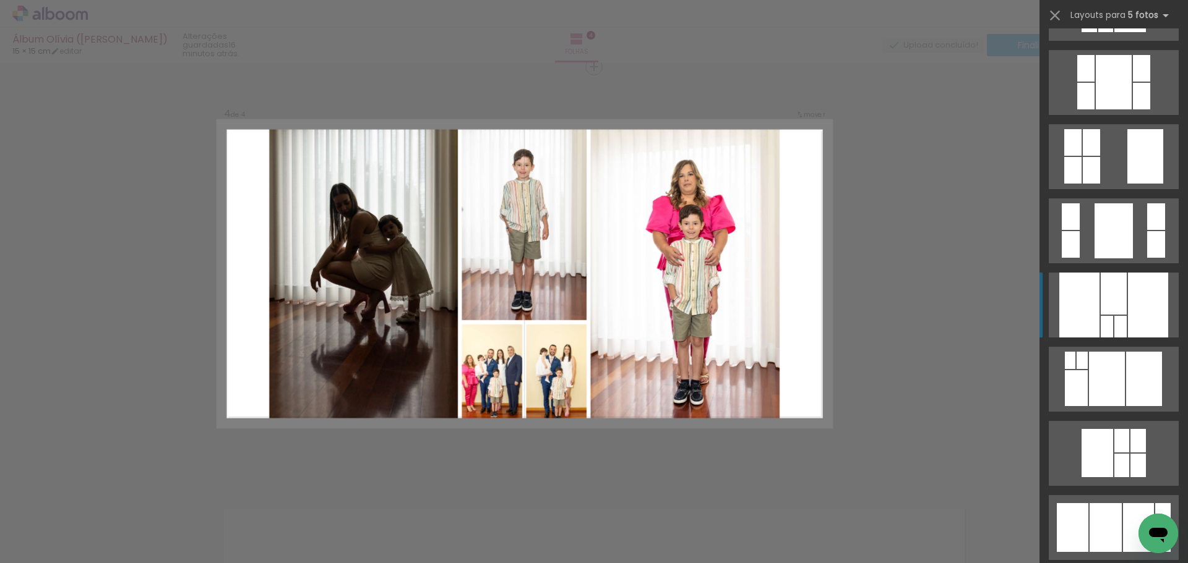
click at [1128, 305] on div at bounding box center [1148, 305] width 40 height 65
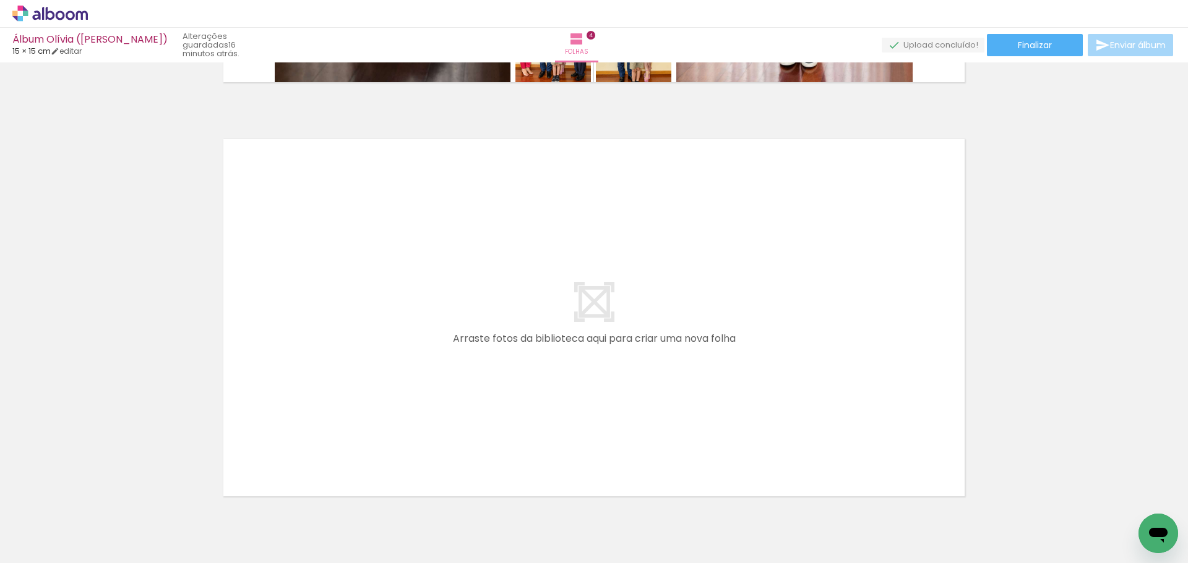
scroll to position [1630, 0]
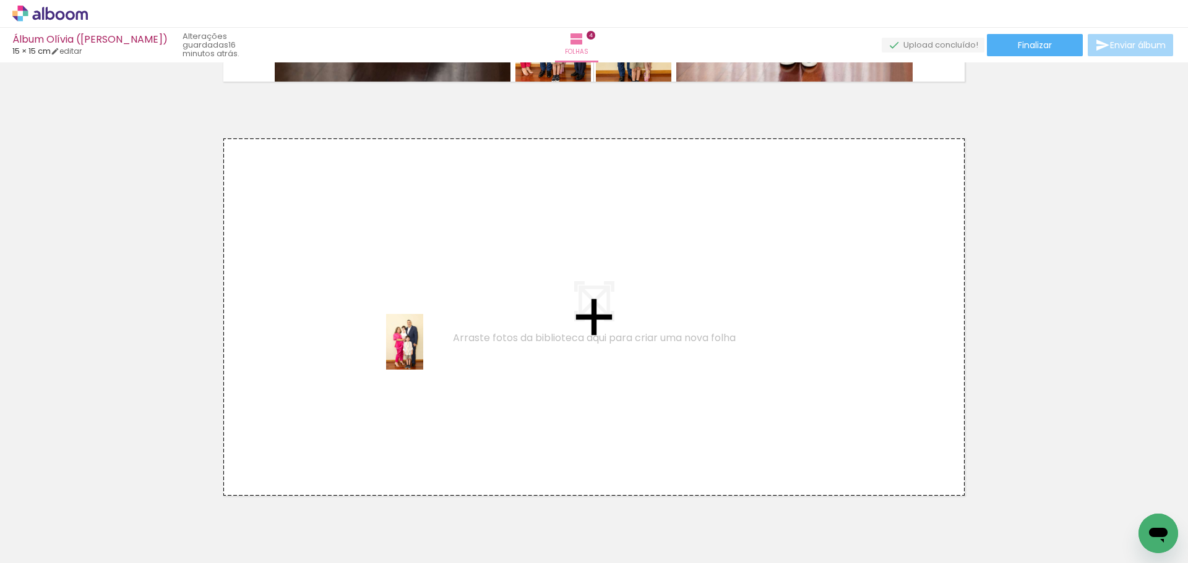
drag, startPoint x: 411, startPoint y: 539, endPoint x: 423, endPoint y: 351, distance: 189.1
click at [423, 351] on quentale-workspace at bounding box center [594, 281] width 1188 height 563
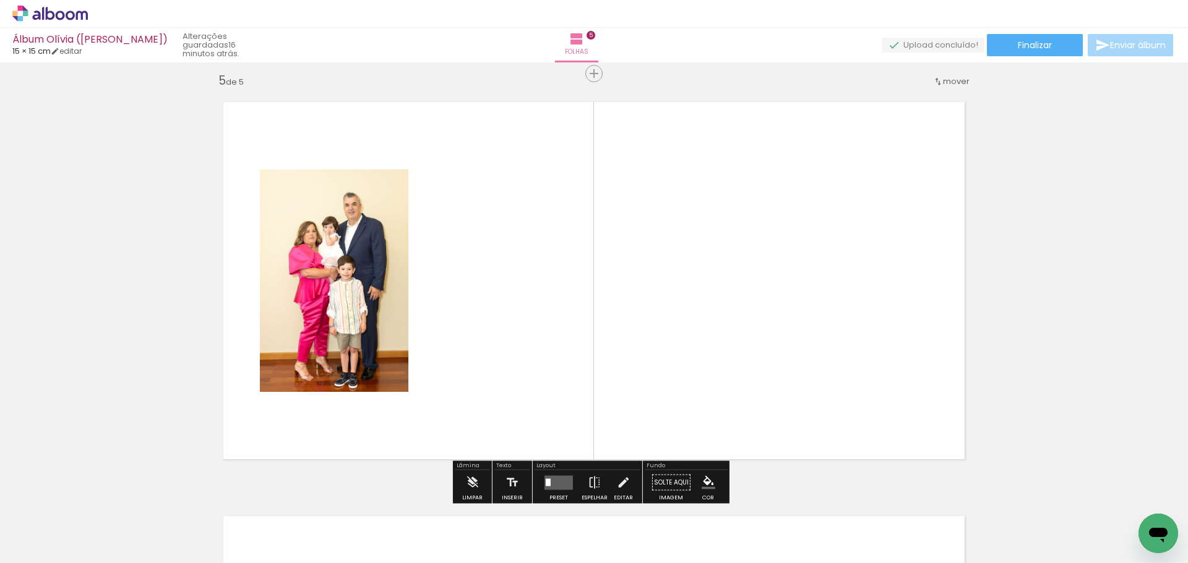
scroll to position [1674, 0]
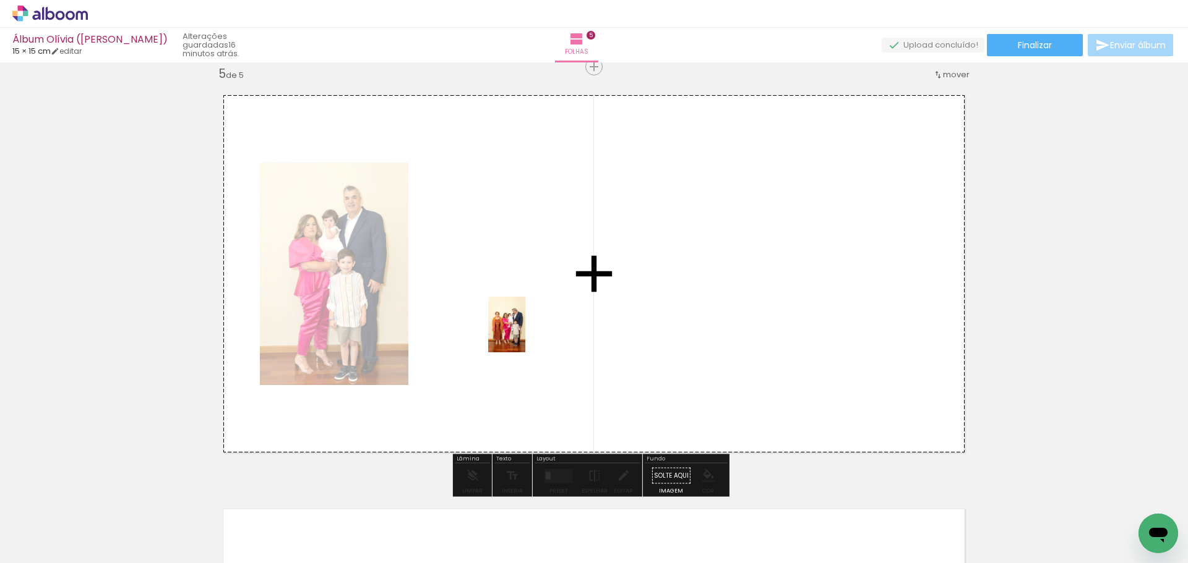
drag, startPoint x: 484, startPoint y: 528, endPoint x: 556, endPoint y: 427, distance: 124.1
click at [525, 333] on quentale-workspace at bounding box center [594, 281] width 1188 height 563
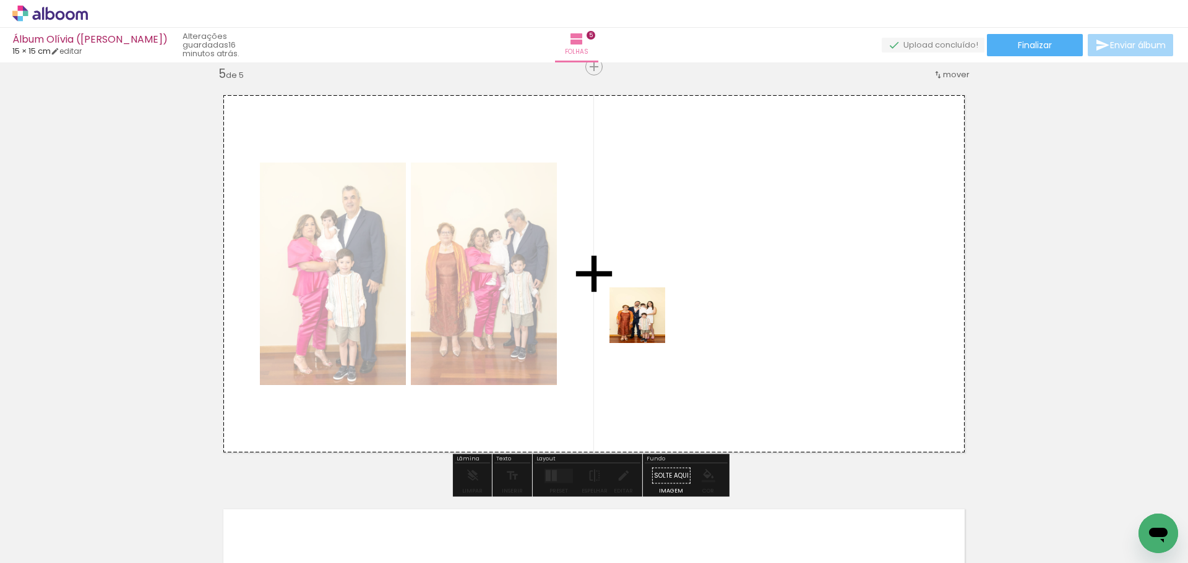
drag, startPoint x: 557, startPoint y: 536, endPoint x: 641, endPoint y: 413, distance: 149.6
click at [652, 315] on quentale-workspace at bounding box center [594, 281] width 1188 height 563
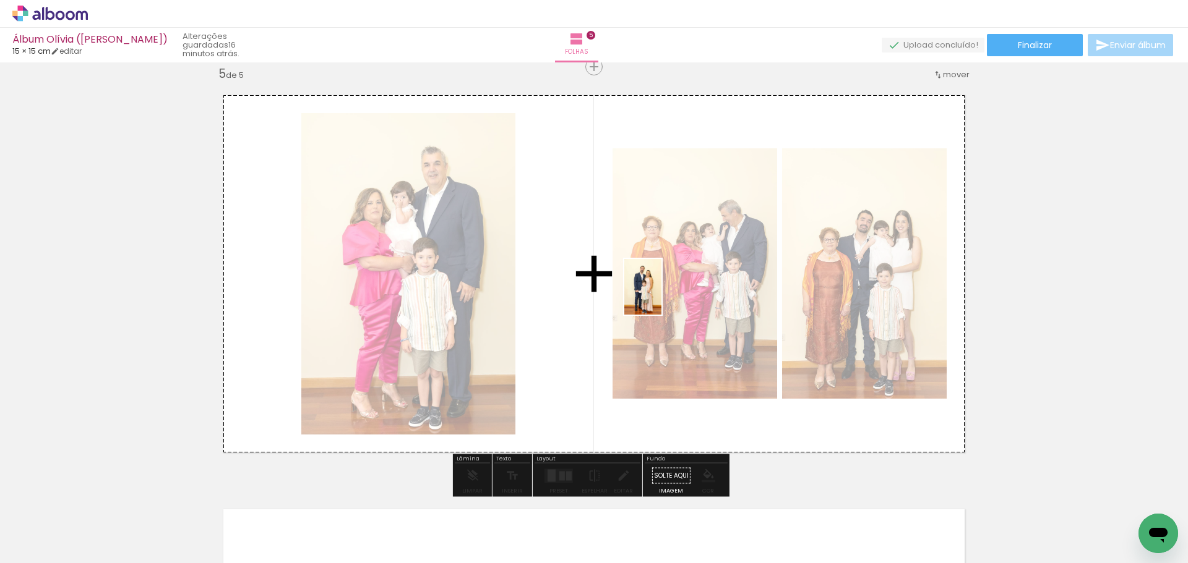
drag, startPoint x: 623, startPoint y: 533, endPoint x: 661, endPoint y: 296, distance: 239.4
click at [661, 296] on quentale-workspace at bounding box center [594, 281] width 1188 height 563
